Goal: Information Seeking & Learning: Check status

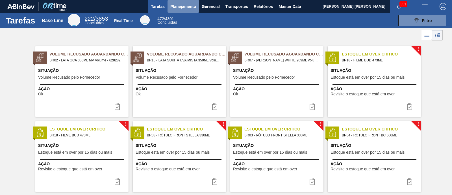
click at [187, 8] on span "Planejamento" at bounding box center [183, 6] width 26 height 7
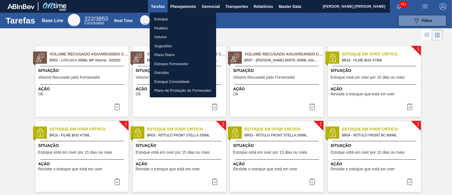
click at [184, 16] on li "Estoque" at bounding box center [183, 19] width 66 height 9
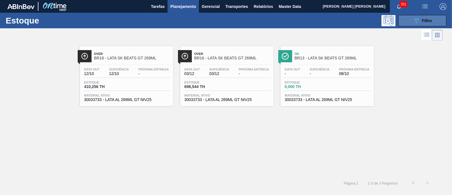
click at [418, 22] on icon "089F7B8B-B2A5-4AFE-B5C0-19BA573D28AC" at bounding box center [416, 20] width 7 height 7
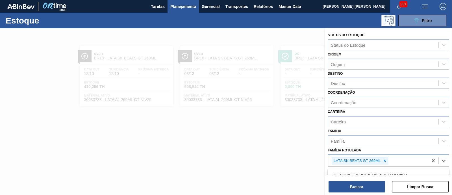
click at [385, 157] on div "LATA SK BEATS GT 269ML" at bounding box center [360, 161] width 57 height 8
click at [384, 159] on icon at bounding box center [385, 161] width 4 height 4
type Rotulada "BUD zero"
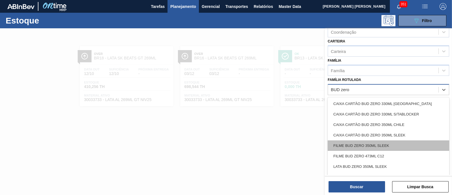
scroll to position [35, 0]
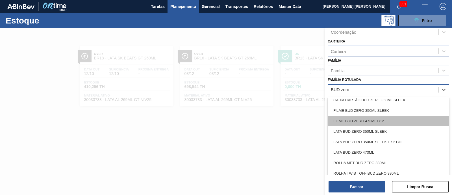
click at [403, 119] on div "FILME BUD ZERO 473ML C12" at bounding box center [389, 121] width 122 height 10
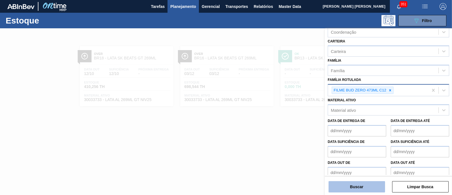
click at [374, 189] on button "Buscar" at bounding box center [357, 186] width 57 height 11
